Goal: Task Accomplishment & Management: Complete application form

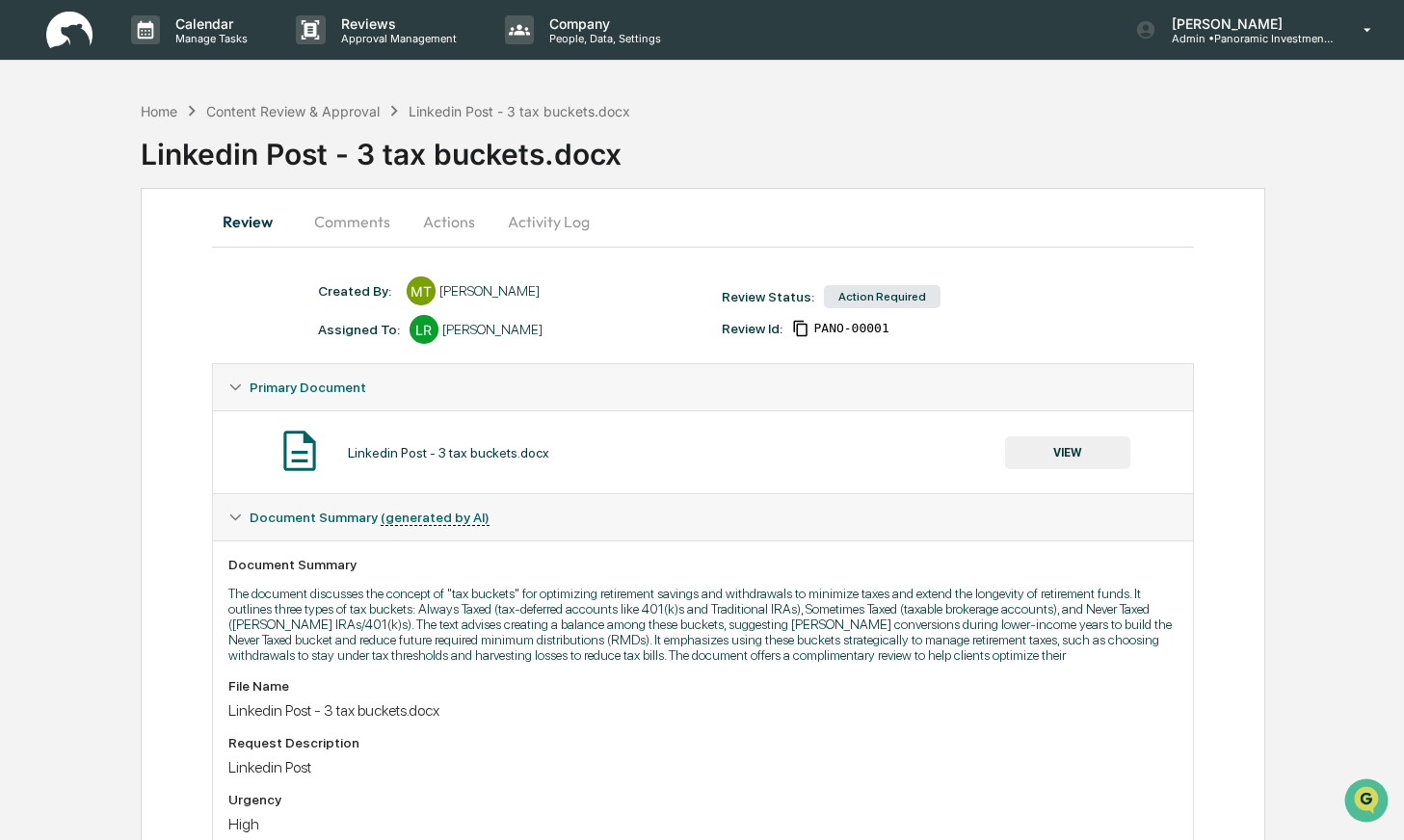
click at [1076, 444] on button "VIEW" at bounding box center [1068, 452] width 125 height 33
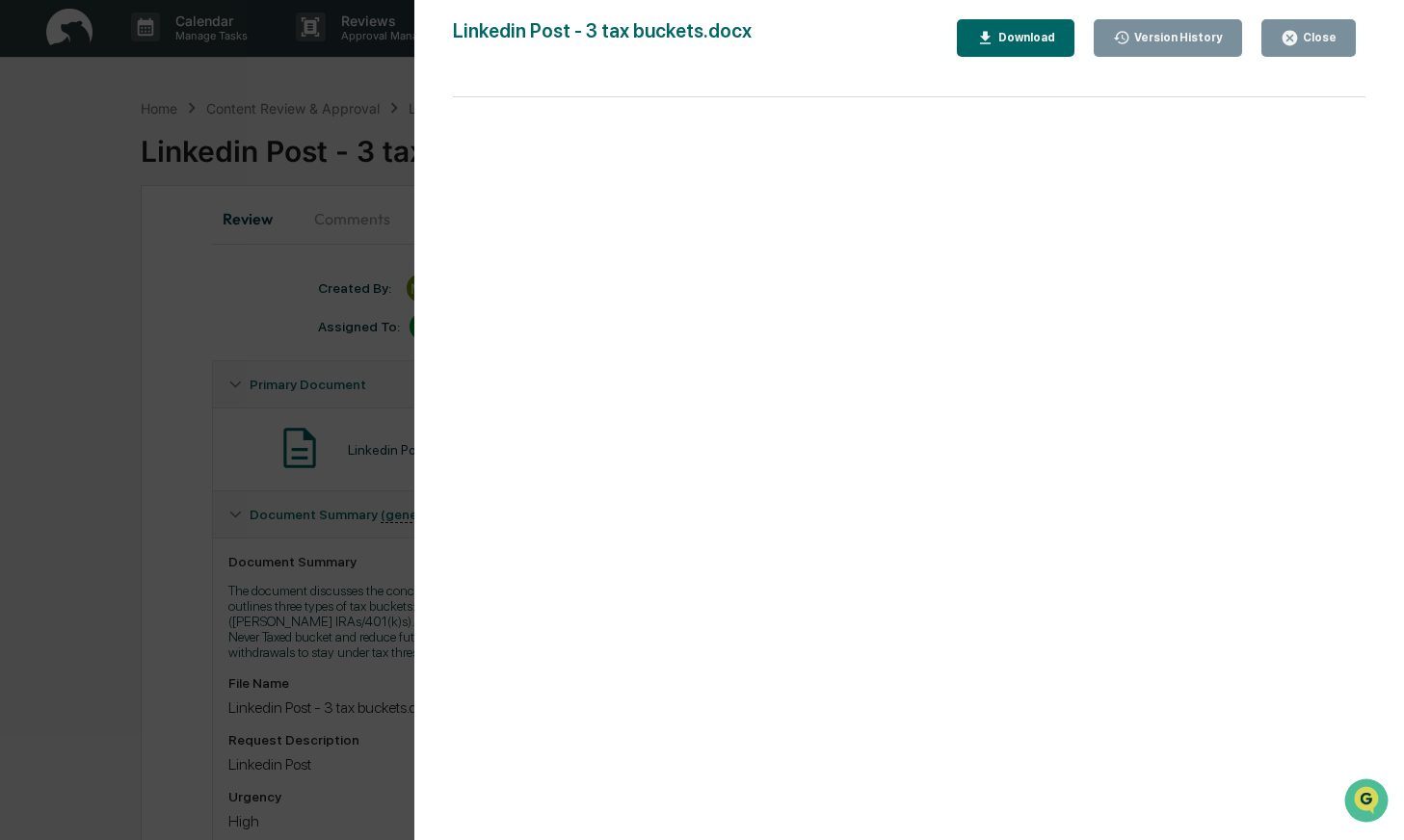
scroll to position [4, 0]
click at [1056, 40] on button "Download" at bounding box center [1016, 38] width 118 height 38
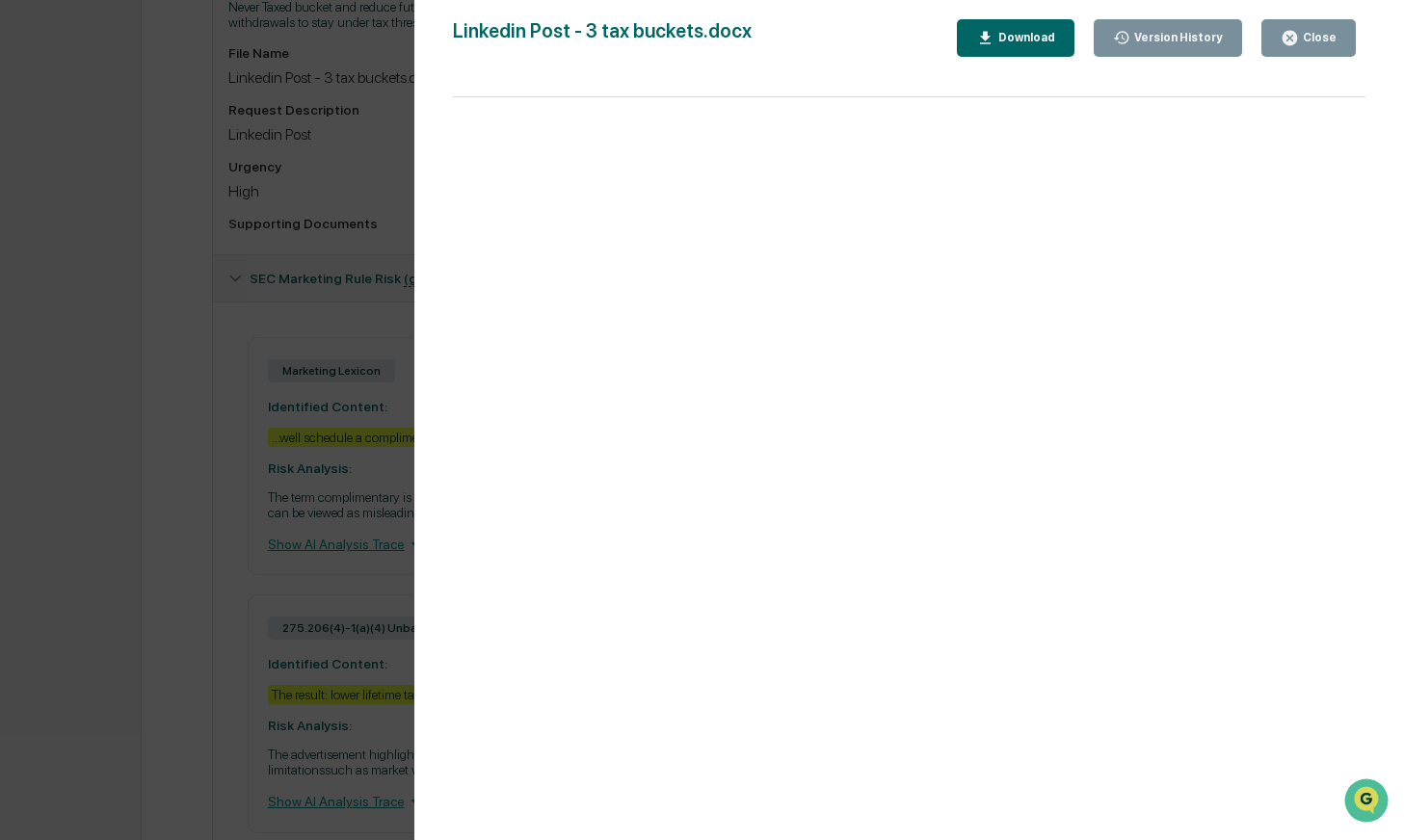
click at [1331, 46] on div "Close" at bounding box center [1308, 38] width 56 height 18
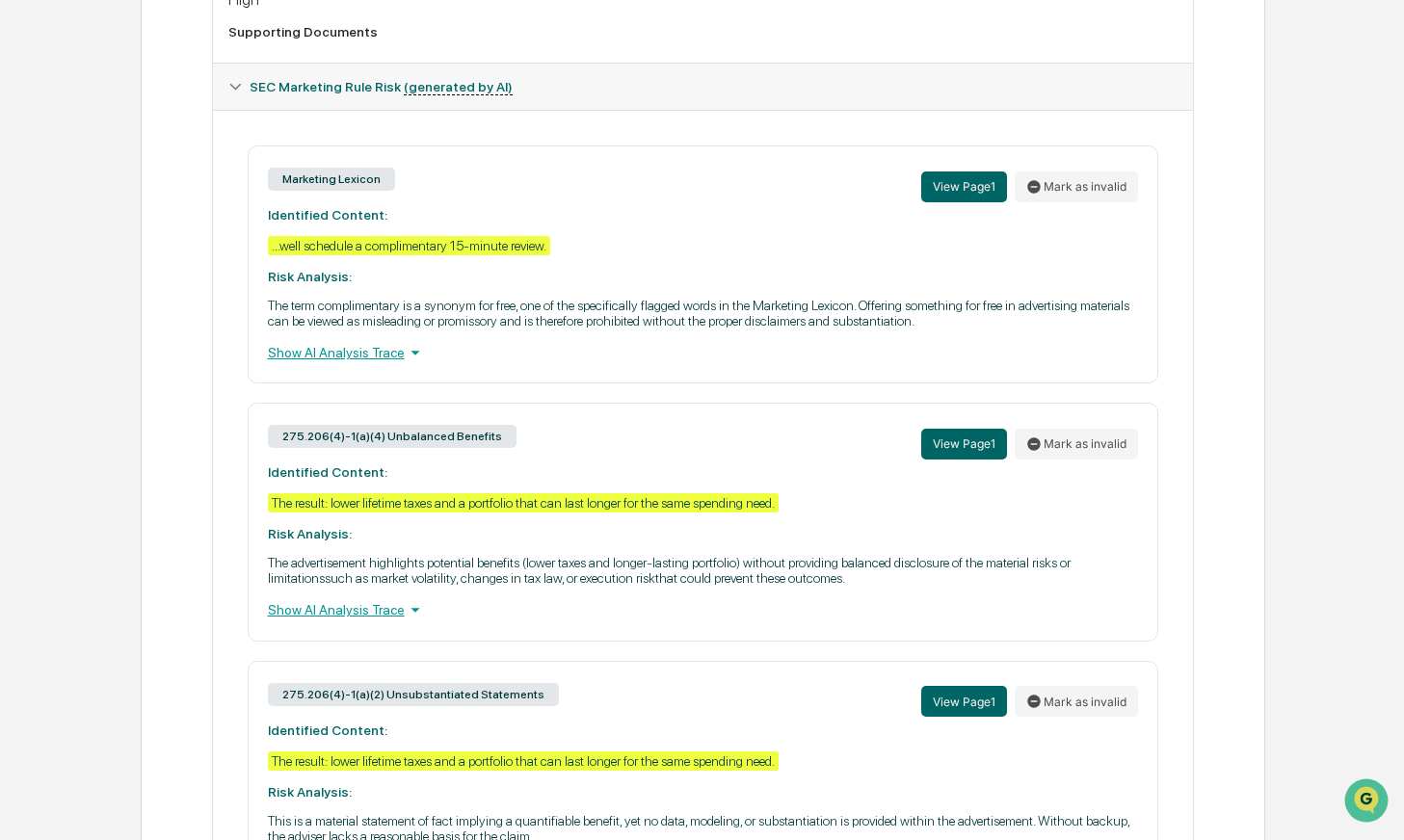
scroll to position [933, 0]
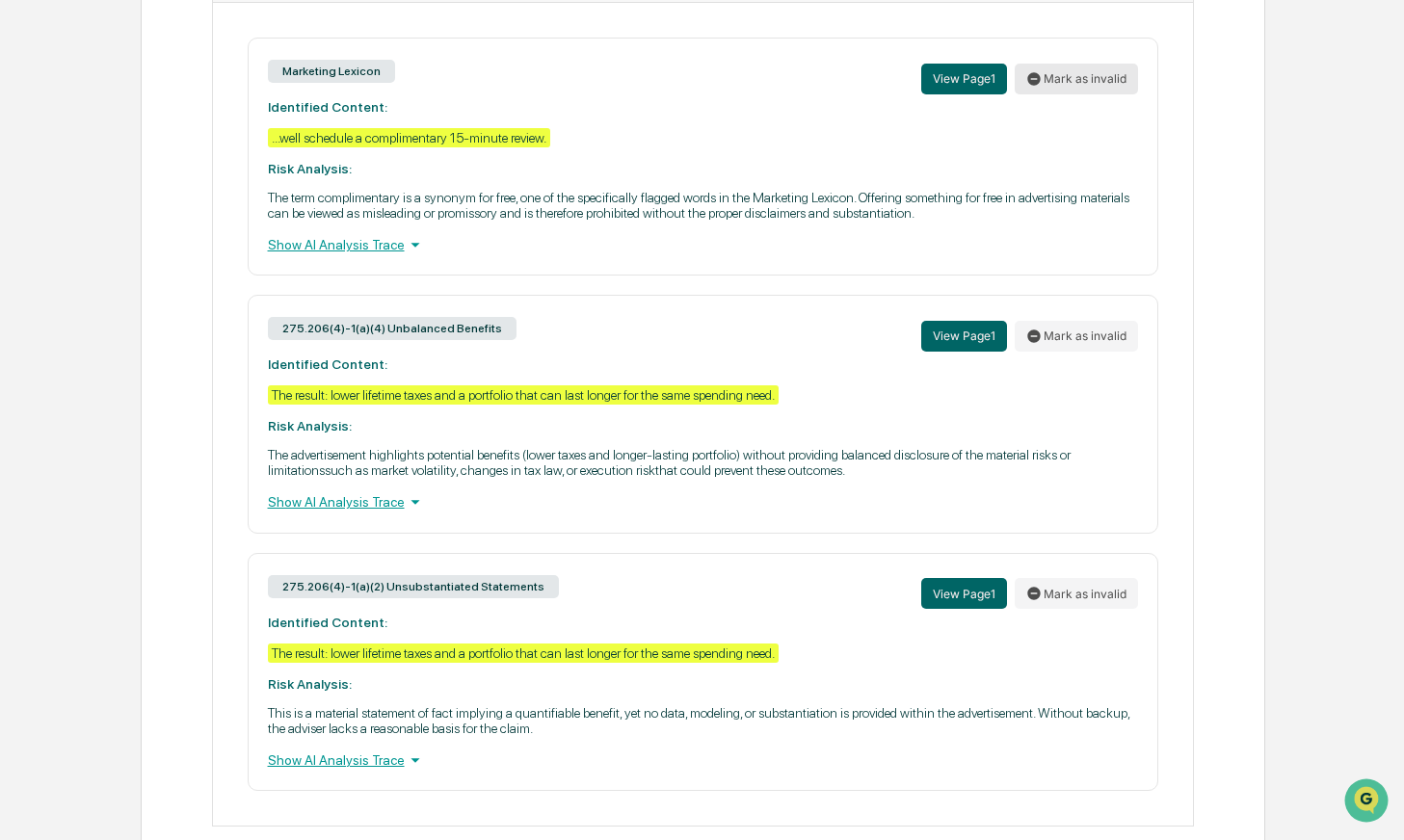
click at [1112, 95] on button "Mark as invalid" at bounding box center [1077, 79] width 124 height 31
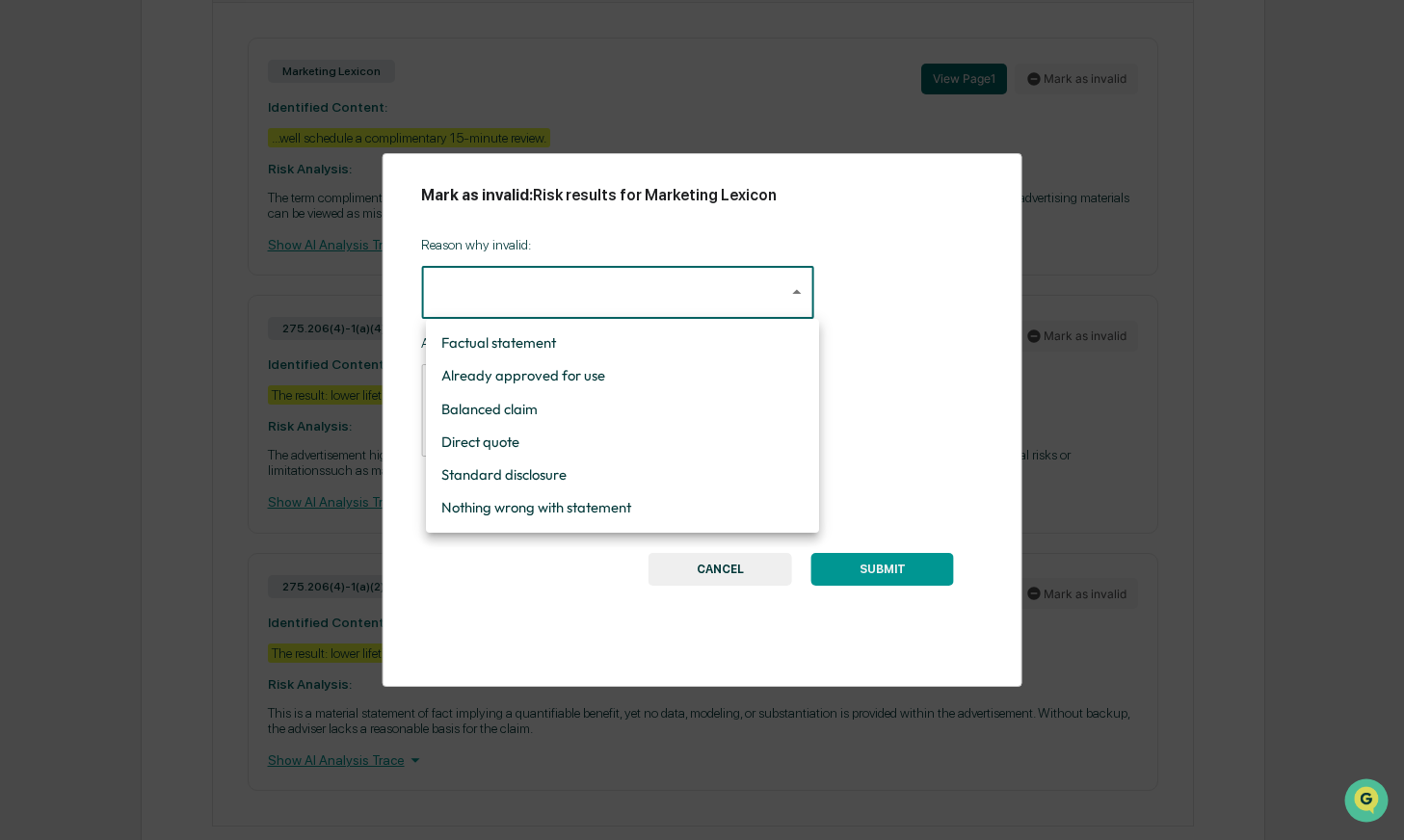
click at [622, 514] on li "Nothing wrong with statement" at bounding box center [622, 507] width 394 height 33
type input "**********"
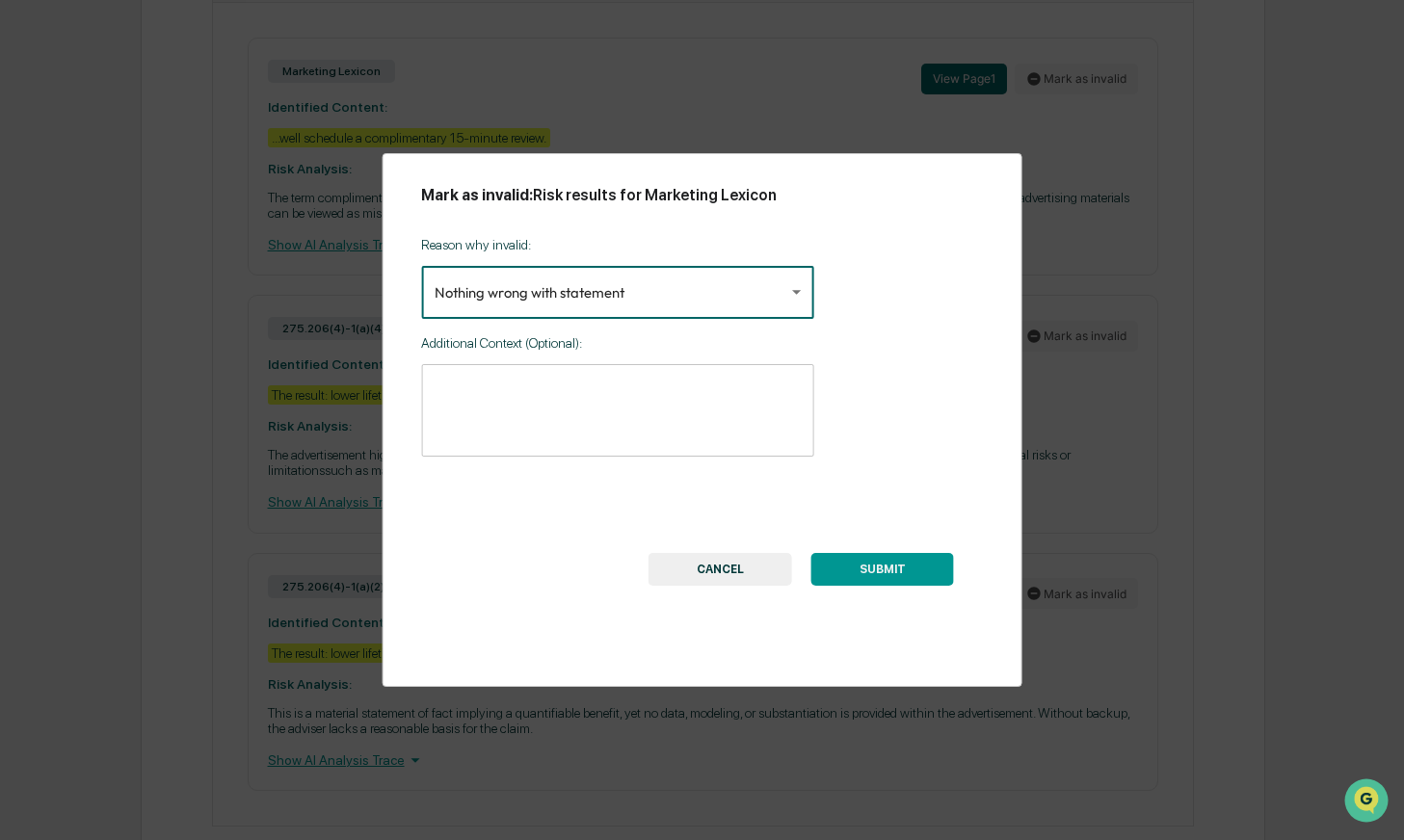
click at [895, 576] on button "SUBMIT" at bounding box center [883, 569] width 143 height 33
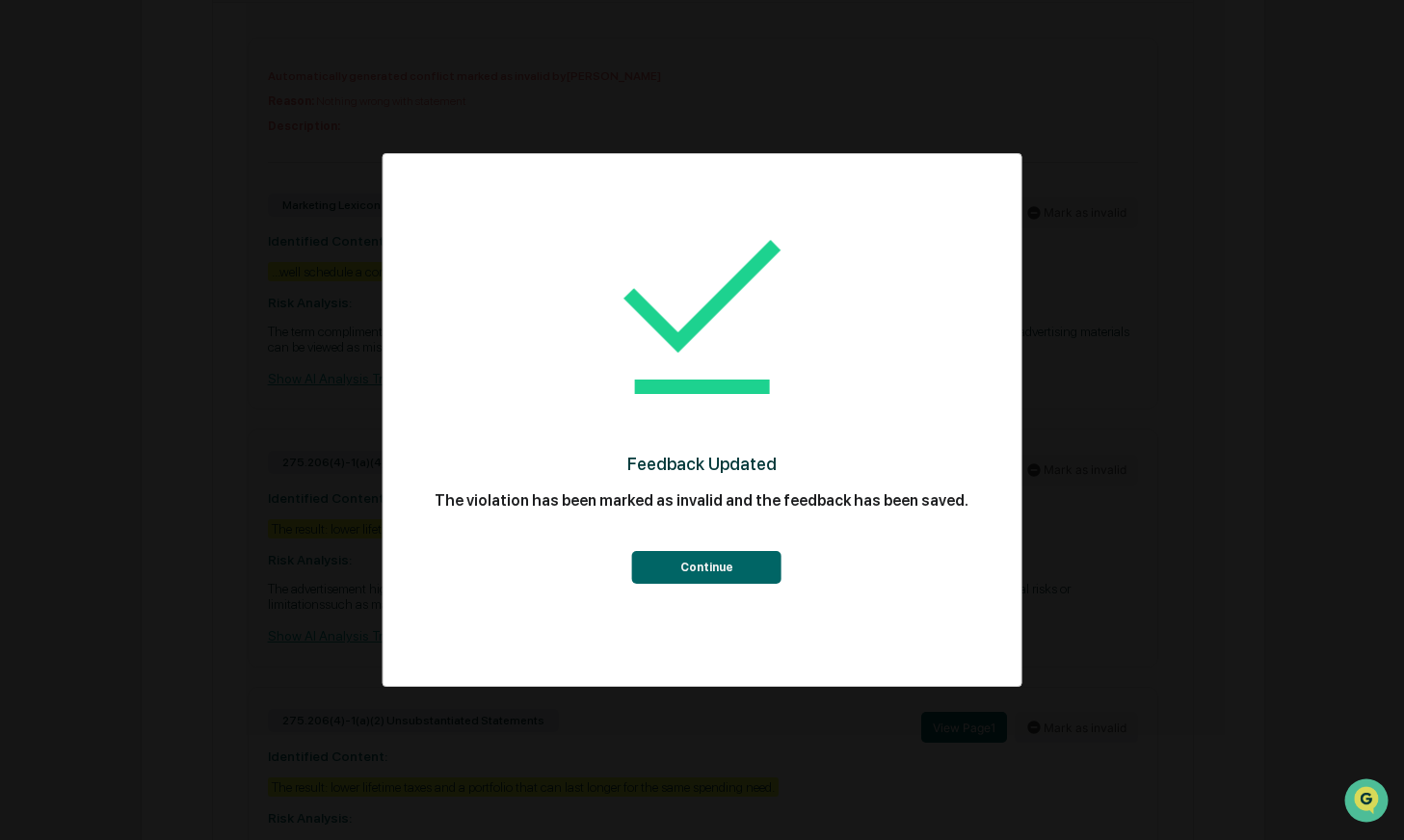
click at [758, 571] on button "Continue" at bounding box center [706, 567] width 150 height 33
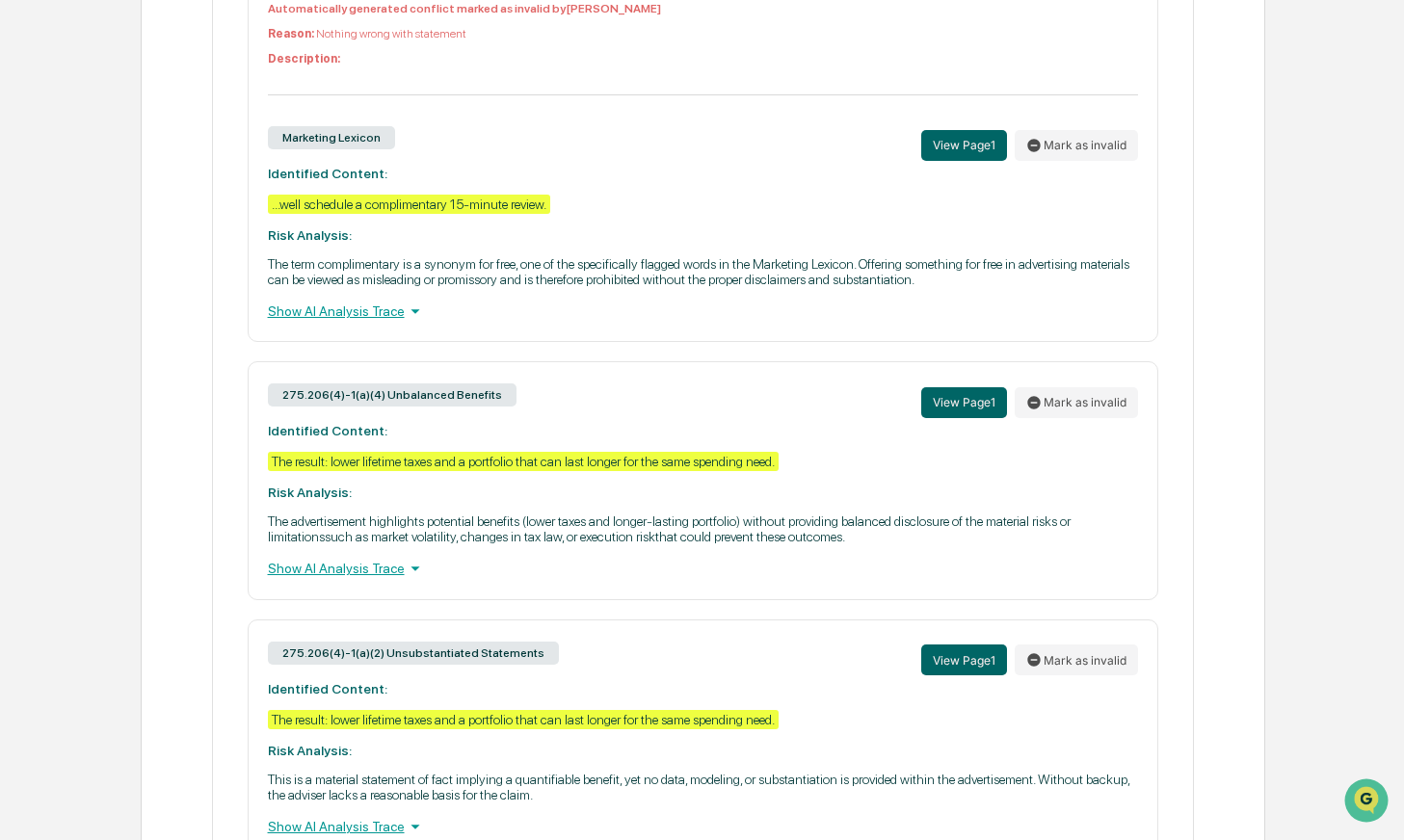
scroll to position [1062, 0]
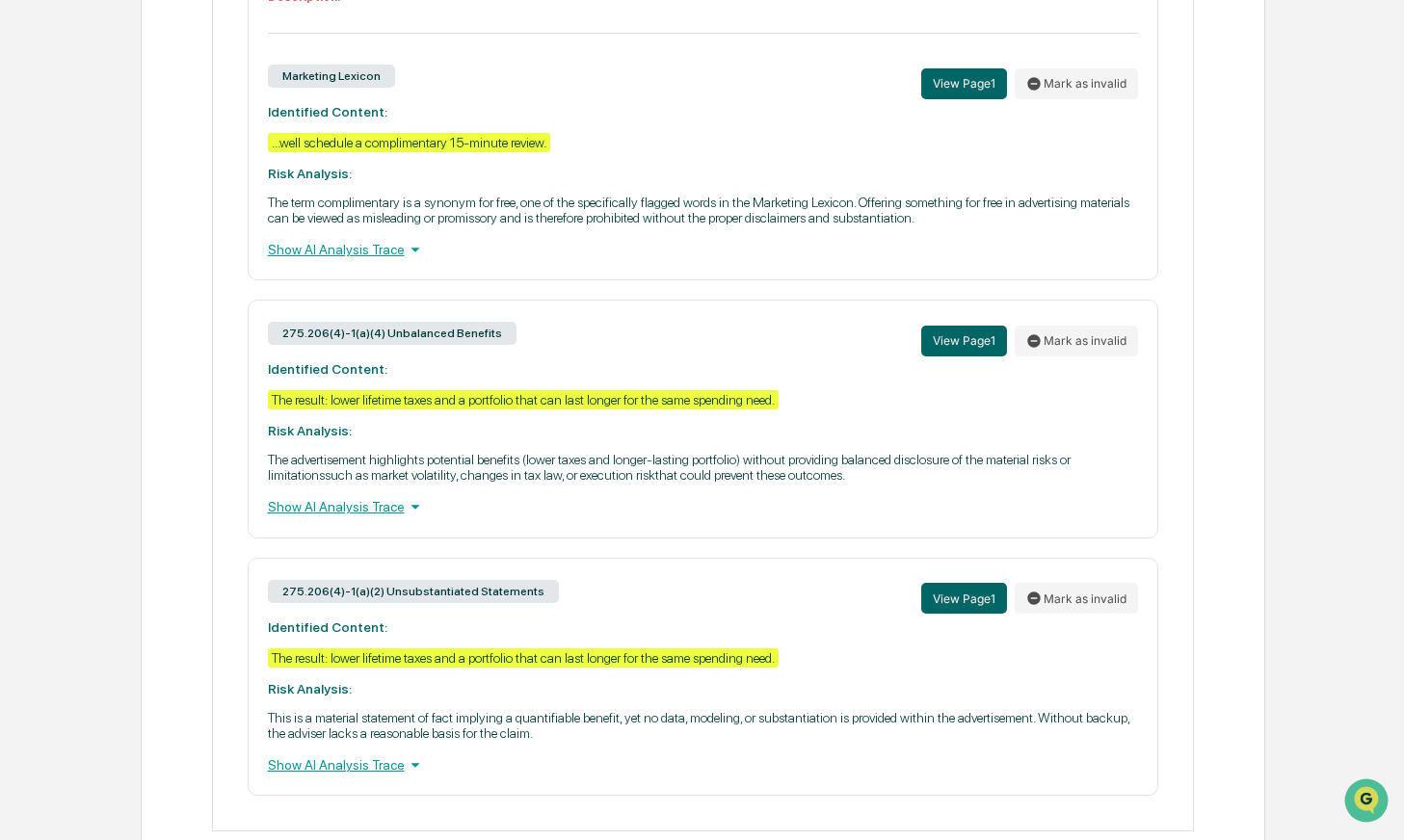
click at [567, 490] on div "275.206(4)-1(a)(4) Unbalanced Benefits View Page 1 Mark as invalid Identified C…" at bounding box center [703, 419] width 912 height 238
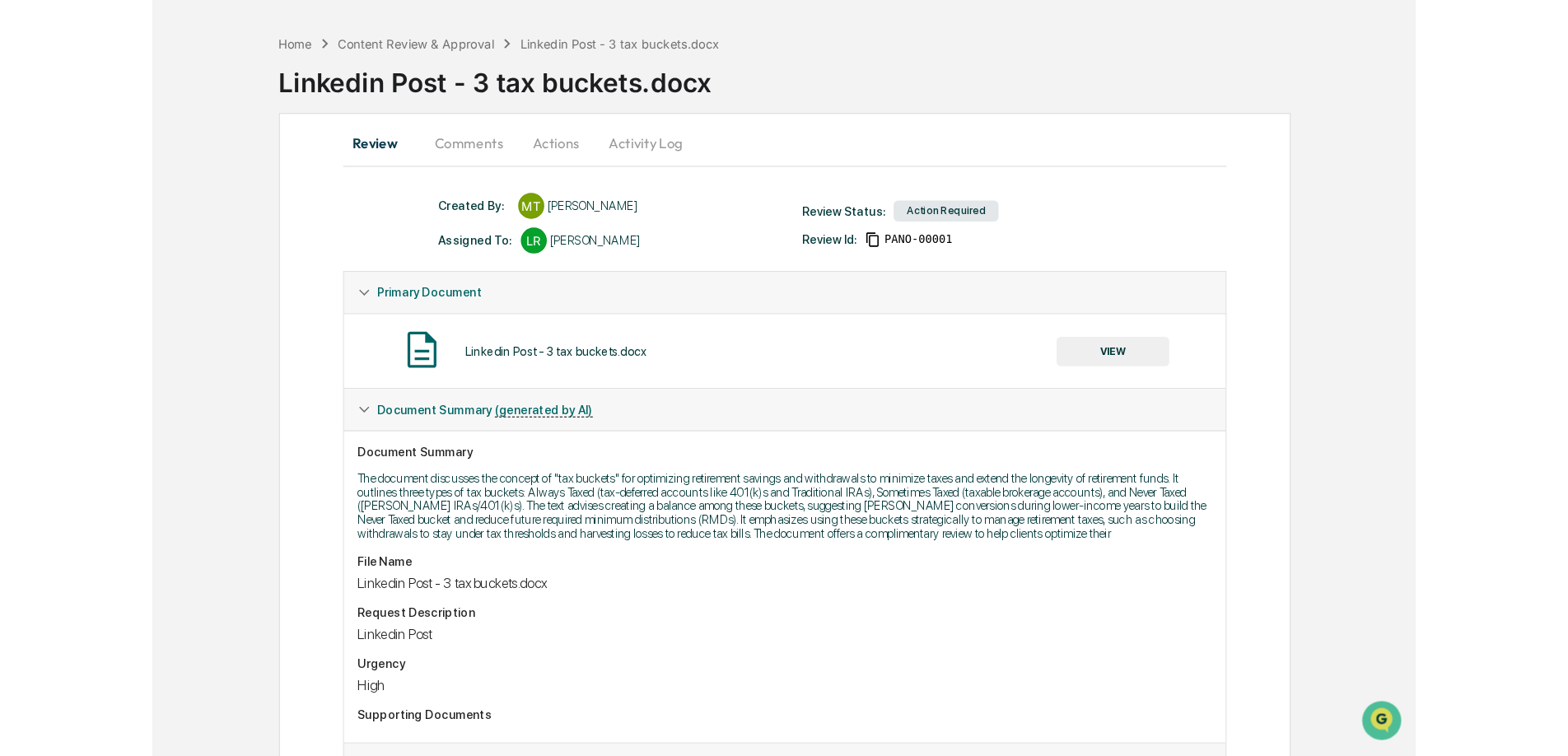
scroll to position [0, 0]
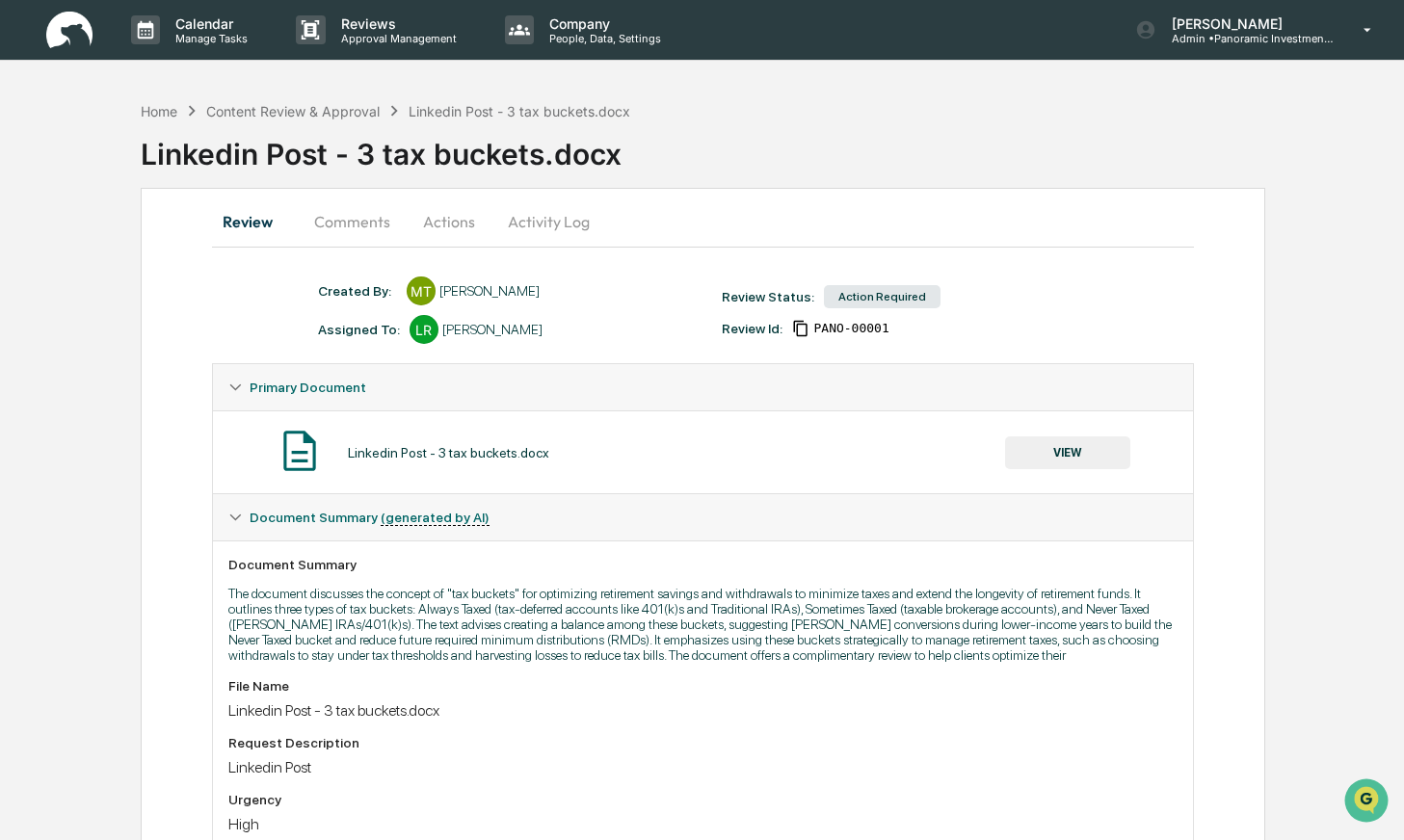
click at [463, 223] on button "Actions" at bounding box center [449, 222] width 87 height 46
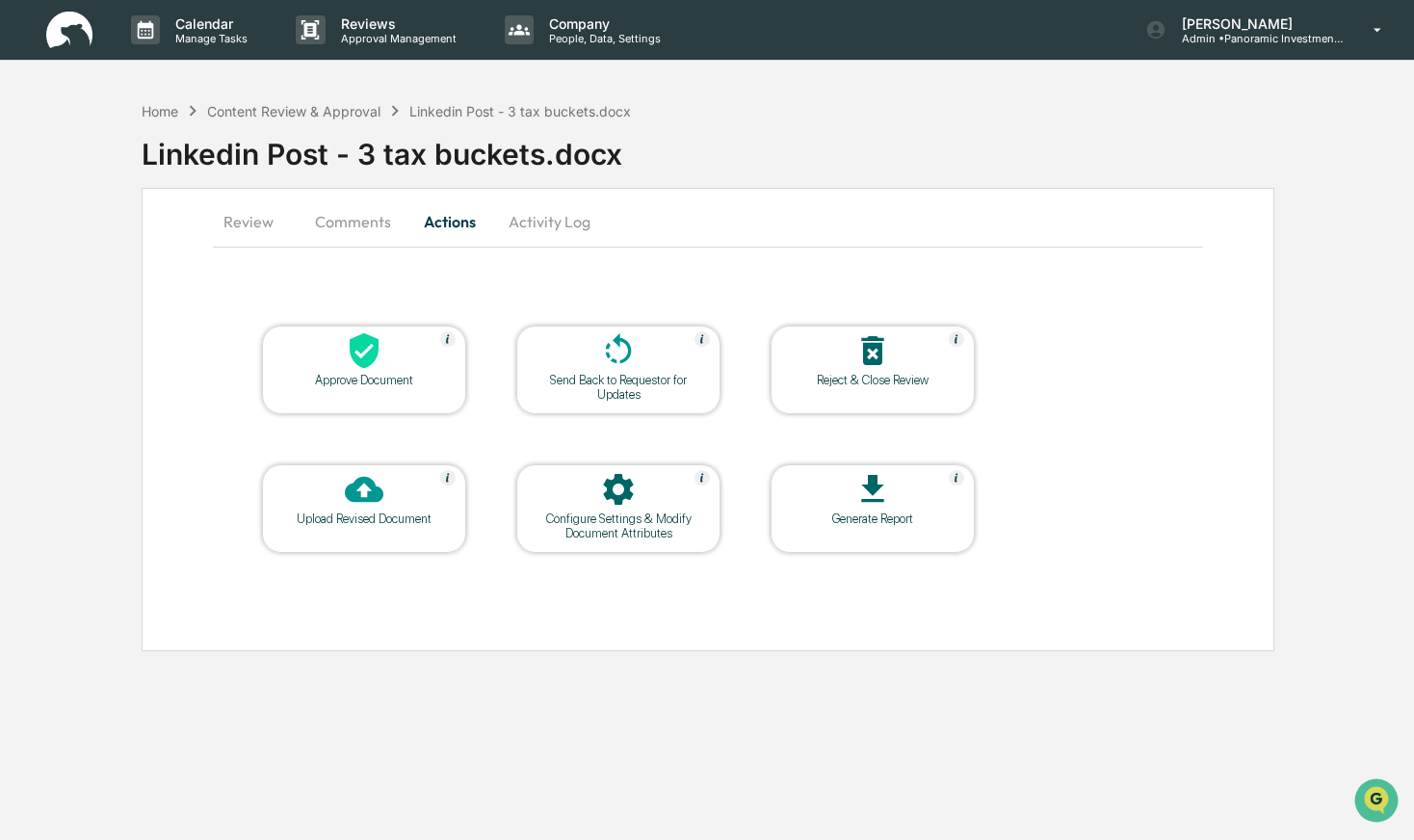
click at [378, 510] on div "Upload Revised Document" at bounding box center [365, 508] width 204 height 89
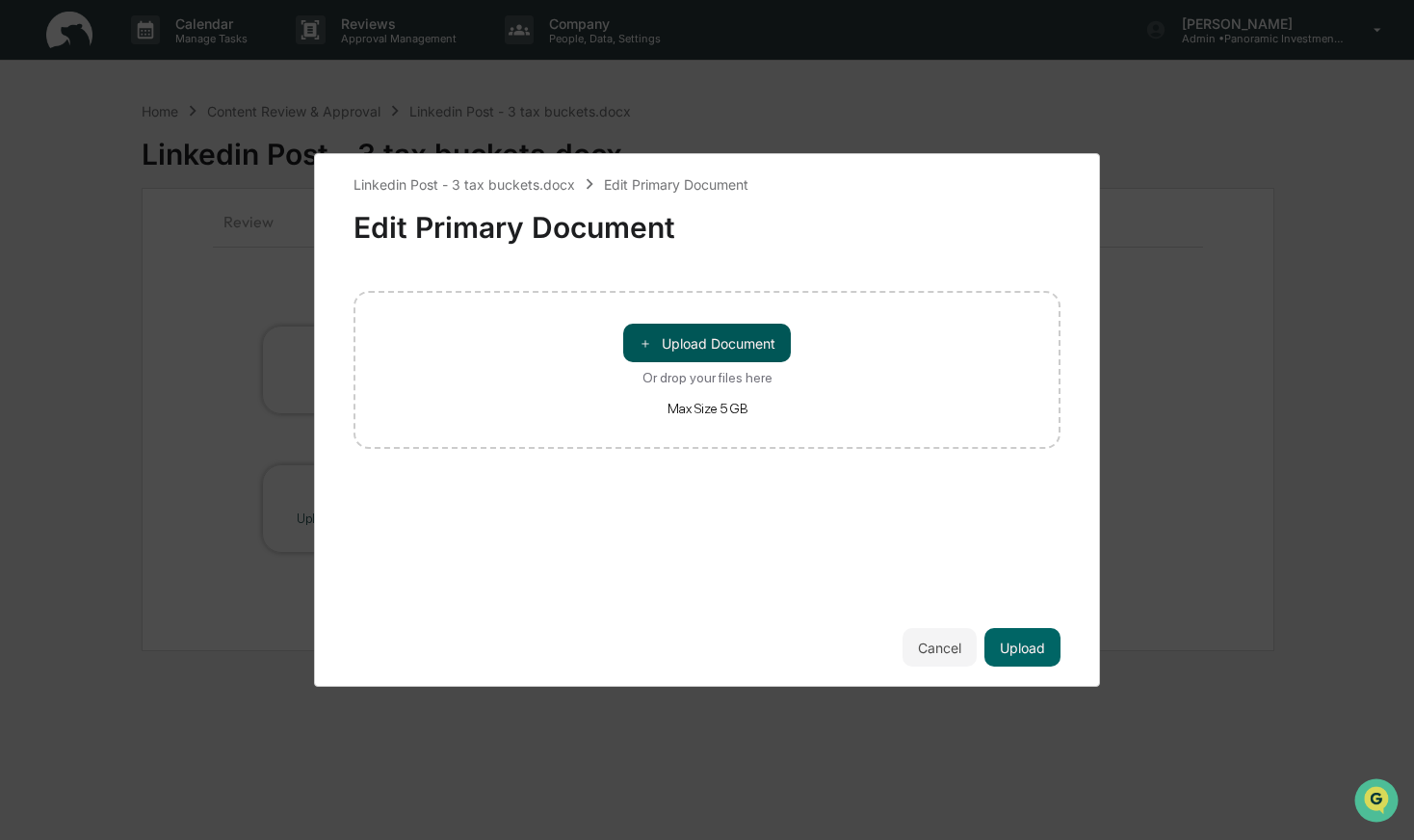
click at [737, 348] on button "＋ Upload Document" at bounding box center [707, 343] width 168 height 39
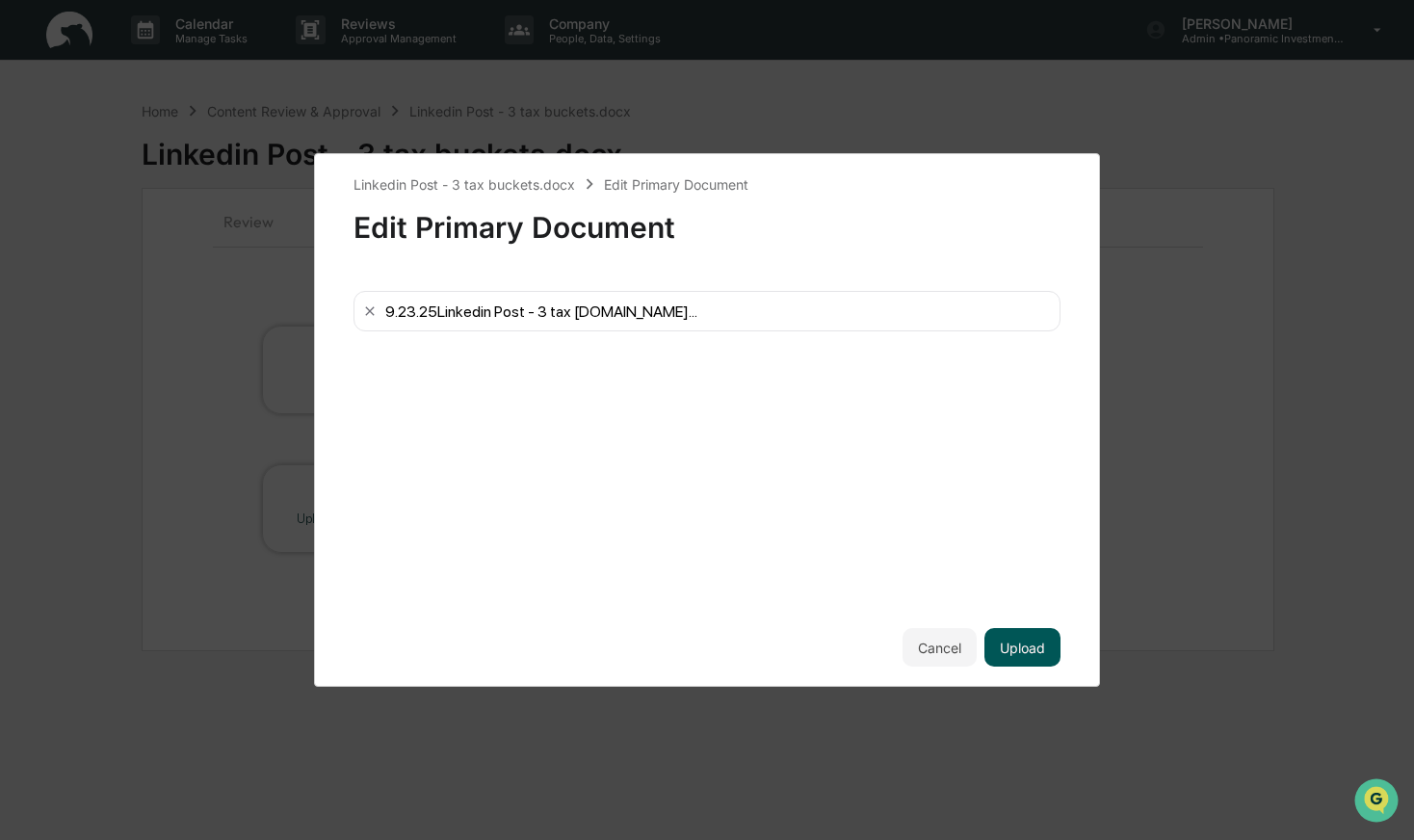
click at [1041, 657] on button "Upload" at bounding box center [1022, 647] width 76 height 39
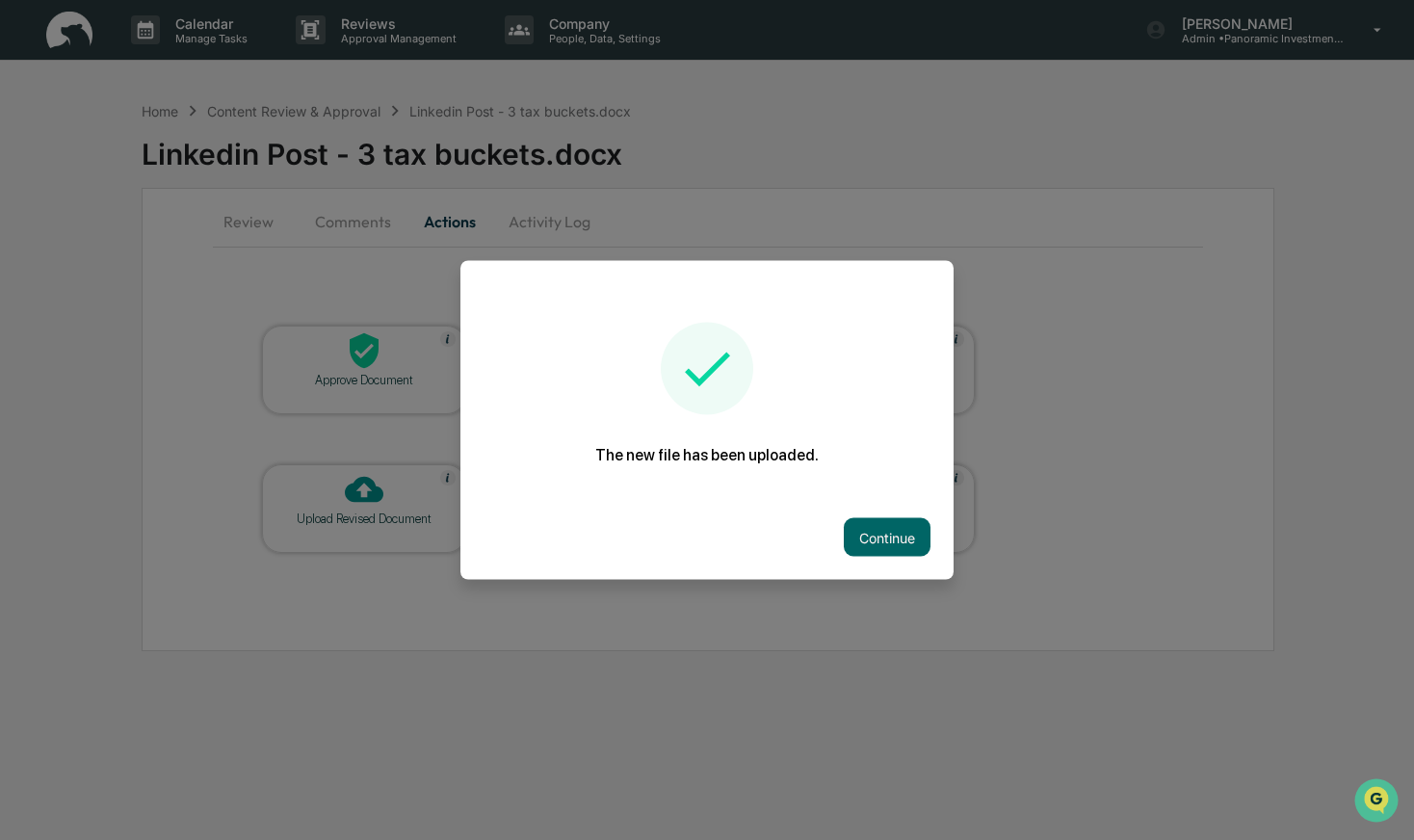
drag, startPoint x: 893, startPoint y: 543, endPoint x: 855, endPoint y: 523, distance: 42.9
click at [893, 544] on button "Continue" at bounding box center [887, 537] width 87 height 39
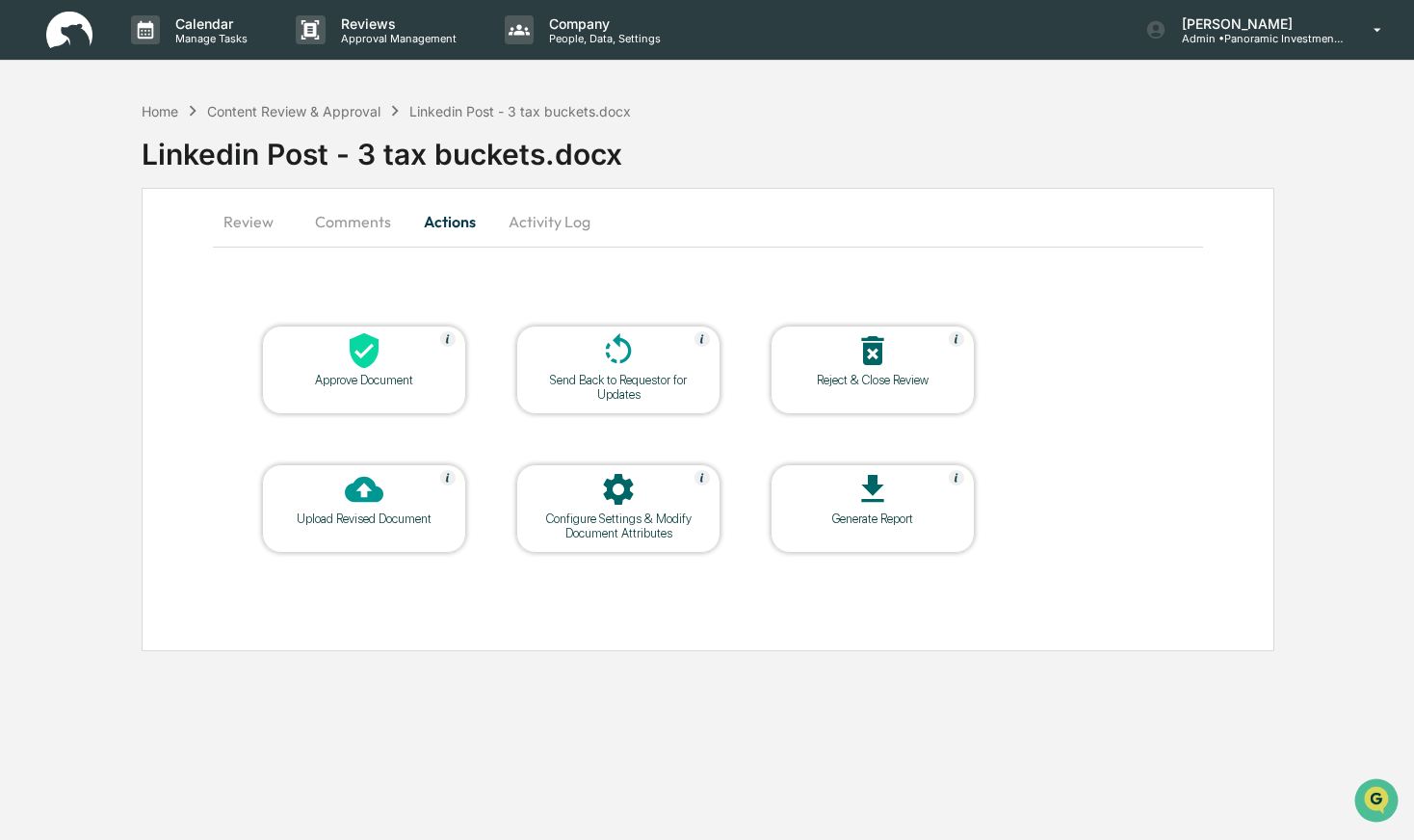
click at [580, 362] on div at bounding box center [618, 352] width 193 height 41
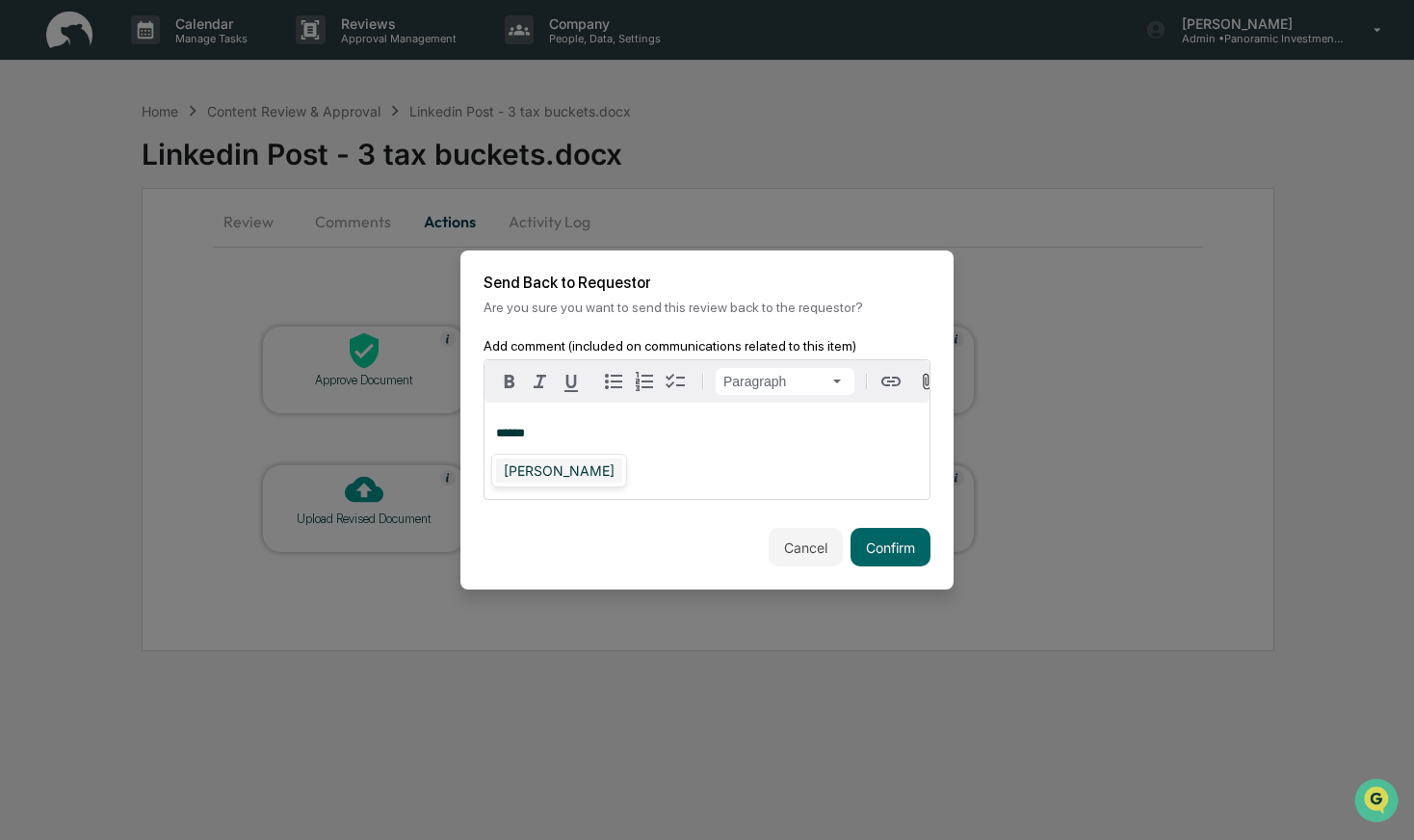
click at [529, 474] on div "[PERSON_NAME]" at bounding box center [558, 470] width 126 height 24
click at [910, 548] on button "Confirm" at bounding box center [890, 547] width 80 height 39
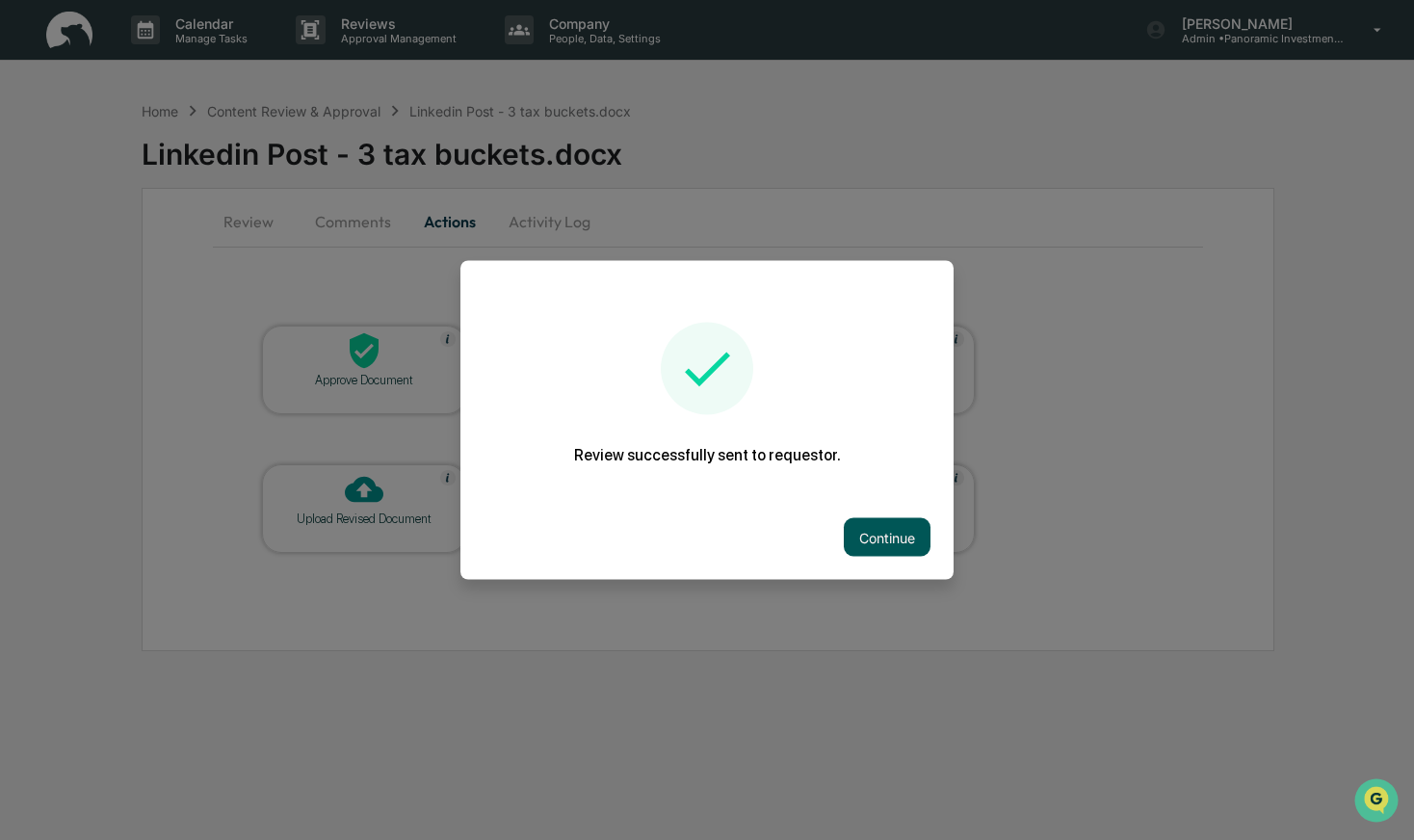
click at [860, 530] on button "Continue" at bounding box center [887, 537] width 87 height 39
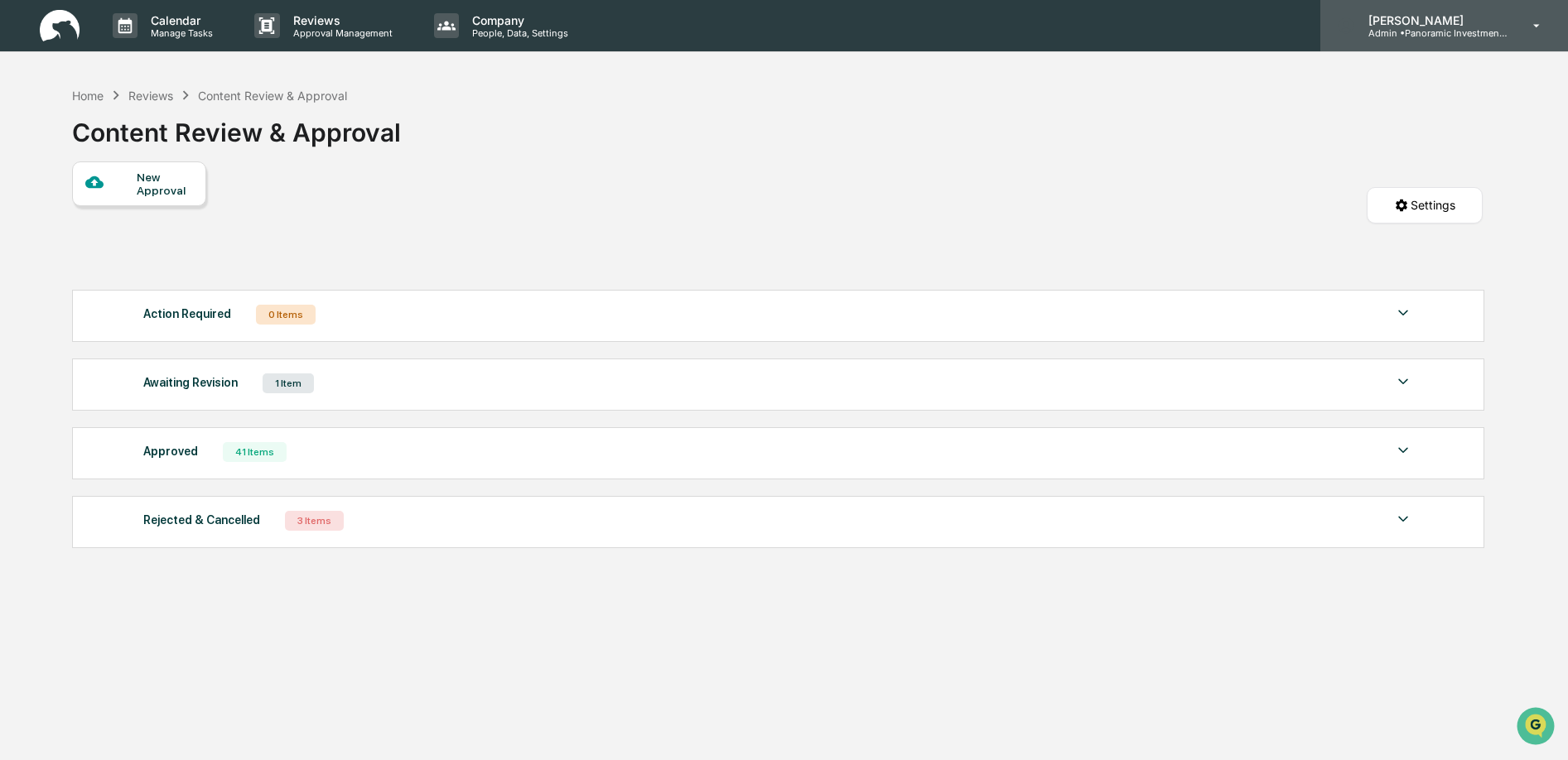
click at [1215, 13] on p "[PERSON_NAME]" at bounding box center [1432, 20] width 154 height 14
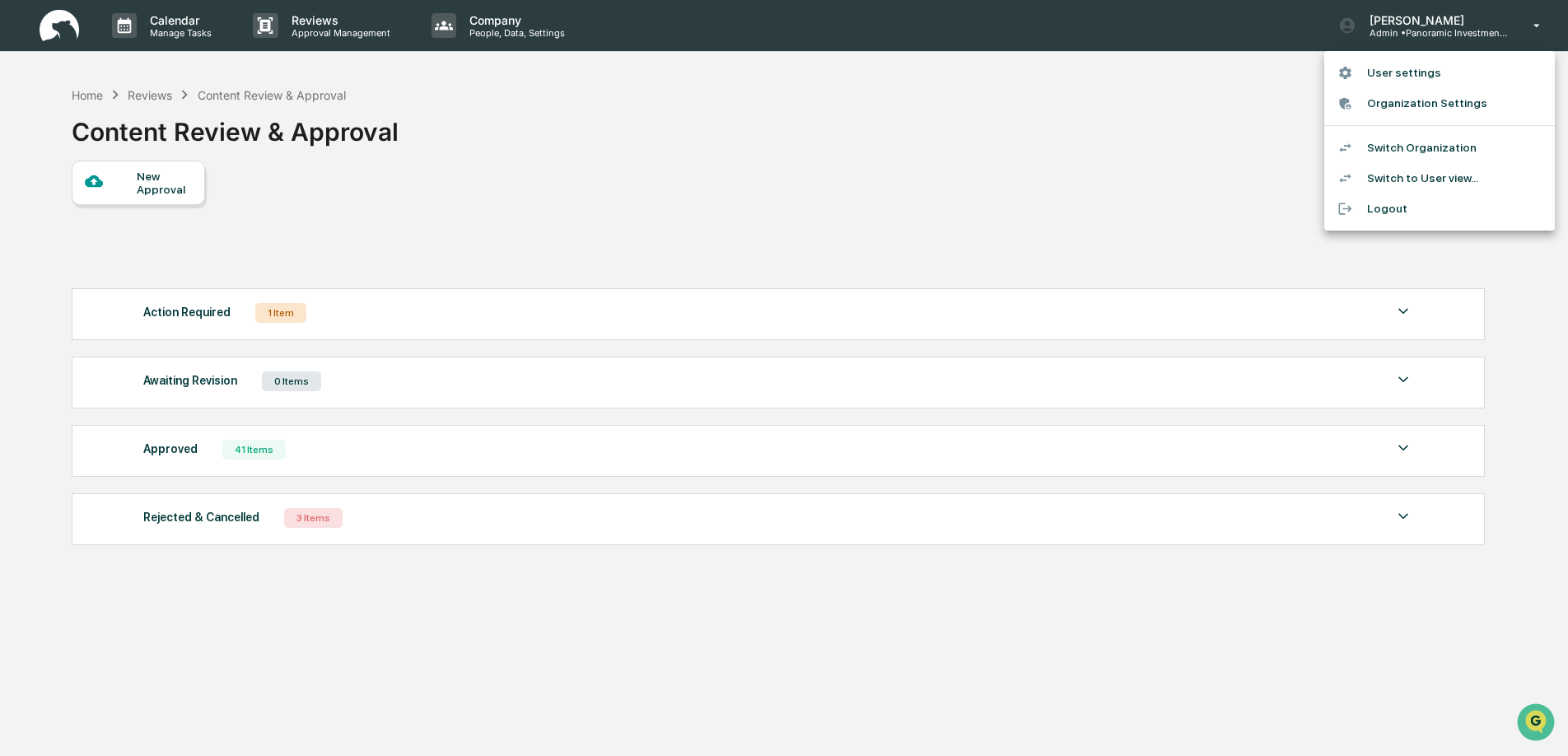
click at [1208, 151] on li "Switch Organization" at bounding box center [1439, 148] width 231 height 31
